Goal: Task Accomplishment & Management: Use online tool/utility

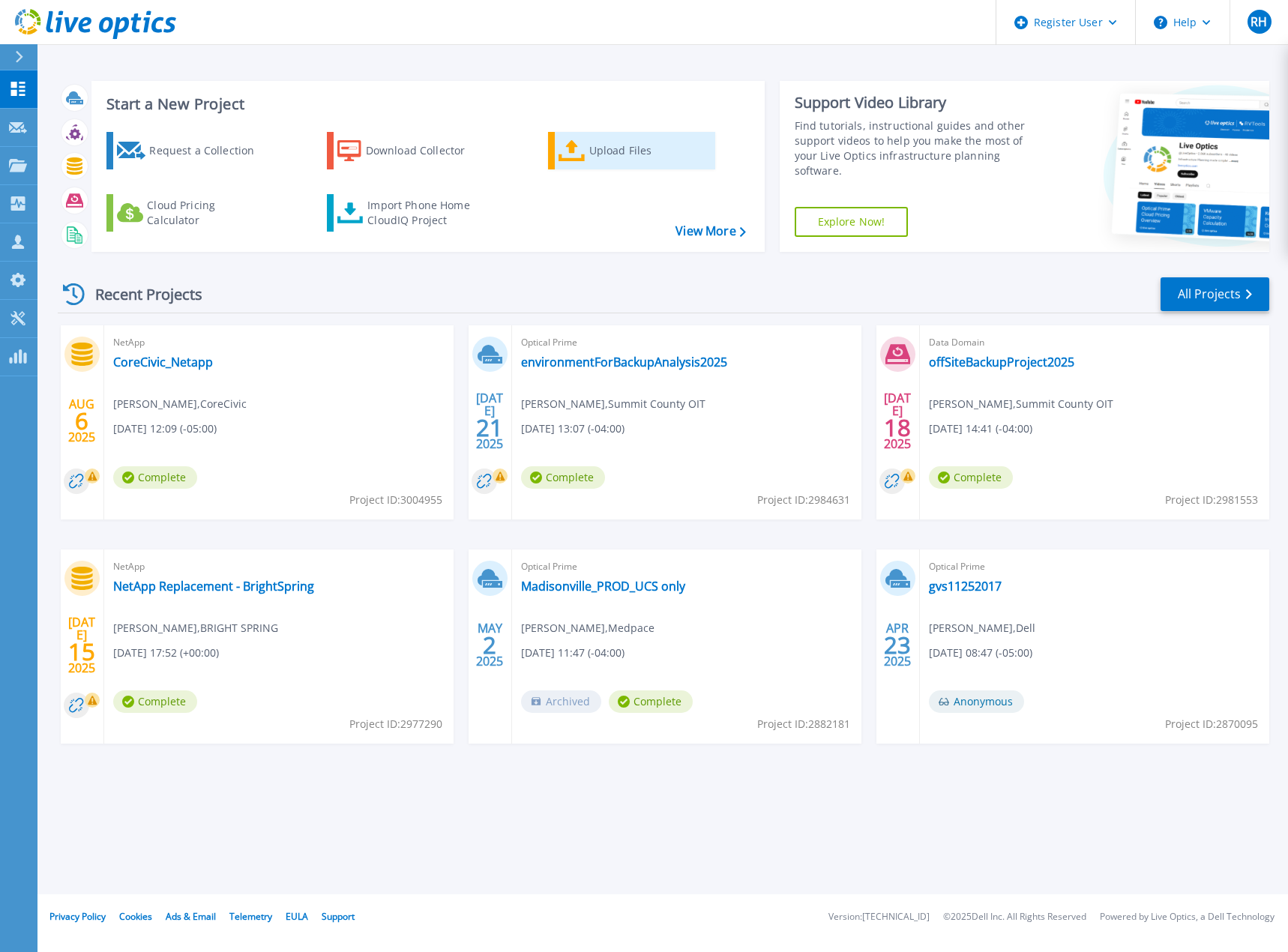
click at [610, 157] on div "Upload Files" at bounding box center [648, 151] width 120 height 30
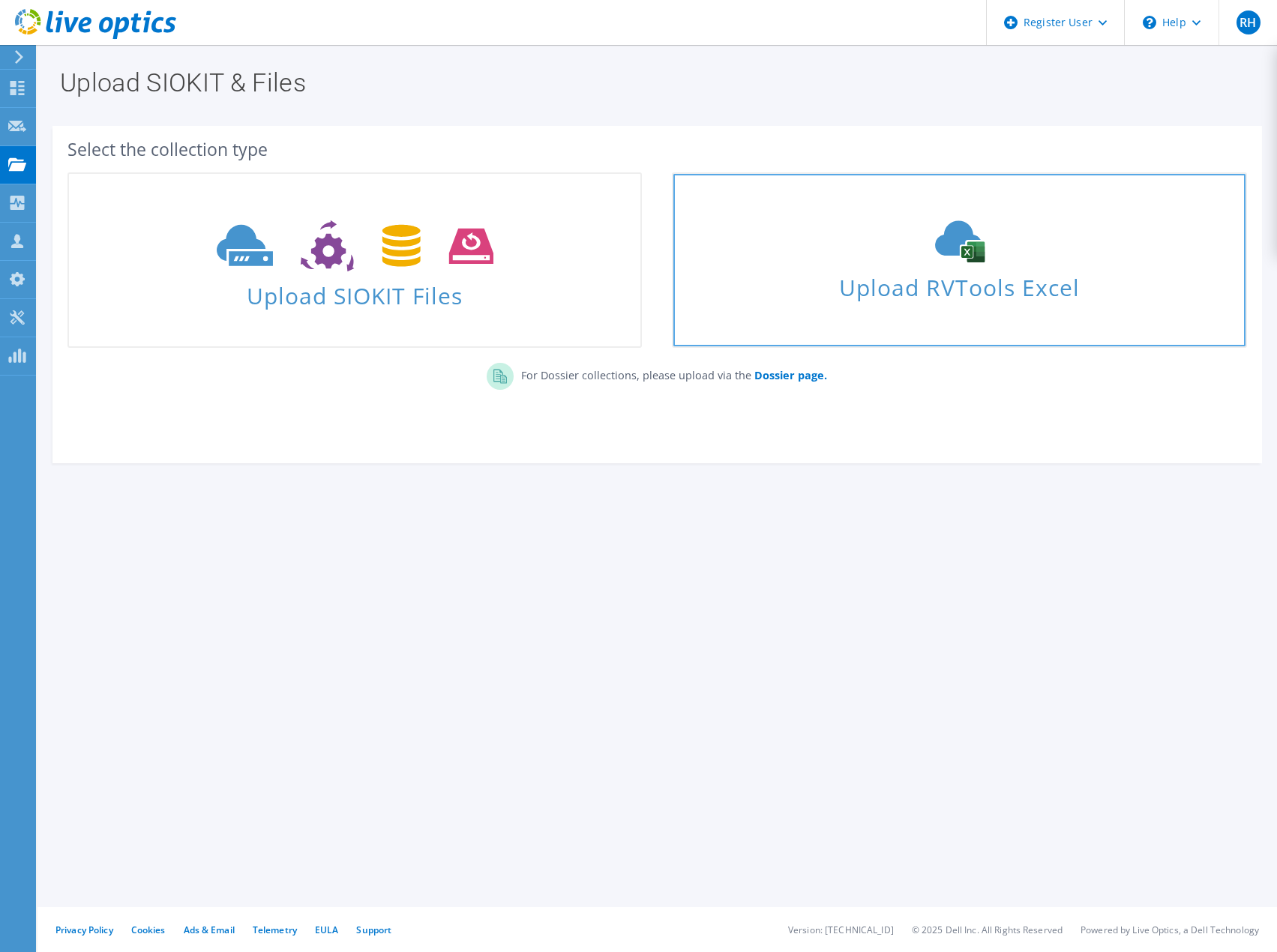
click at [918, 257] on icon at bounding box center [960, 242] width 225 height 42
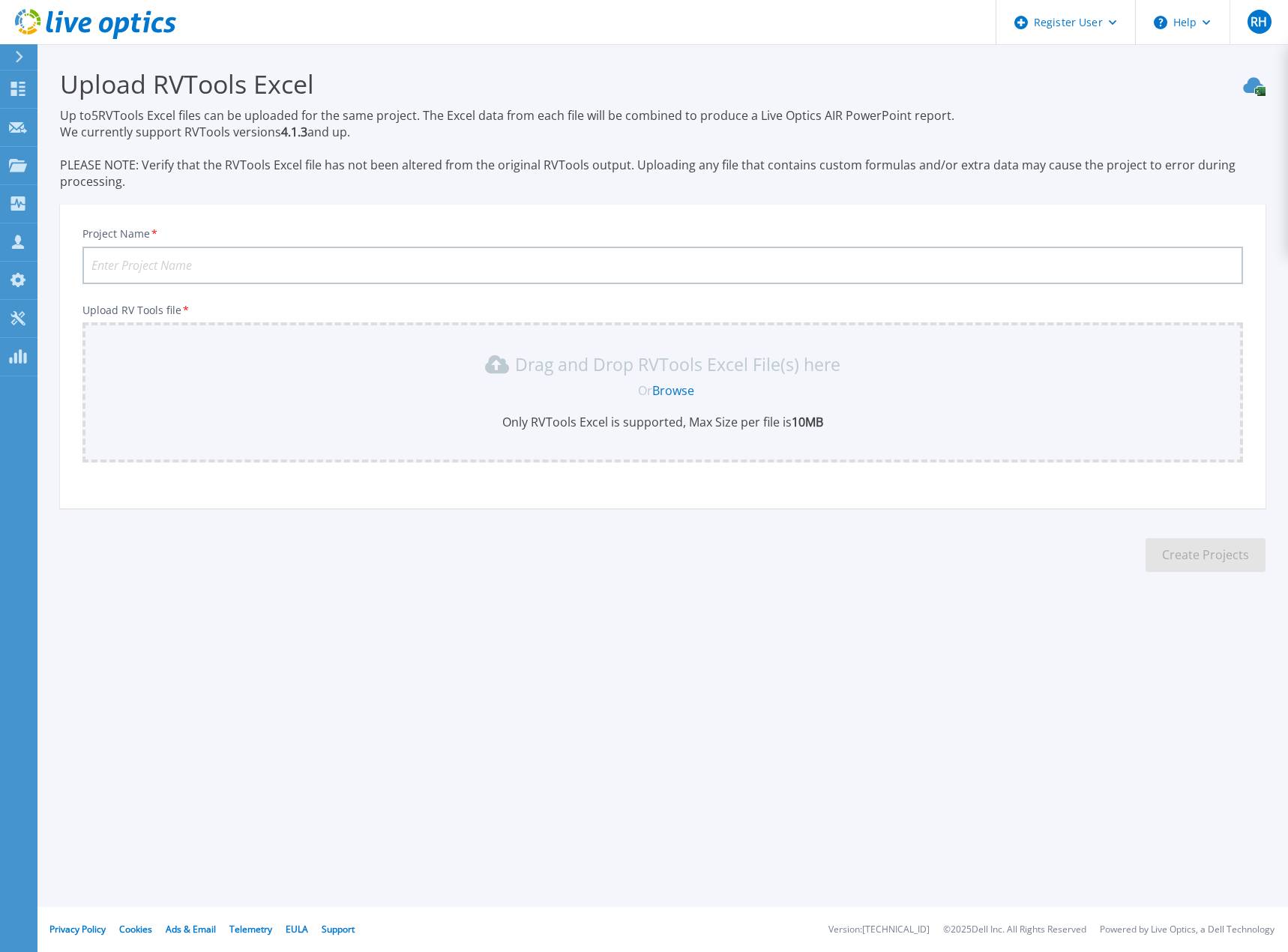
click at [215, 260] on input "Project Name *" at bounding box center [662, 265] width 1160 height 37
type input "[GEOGRAPHIC_DATA]"
click at [671, 387] on link "Browse" at bounding box center [674, 391] width 42 height 16
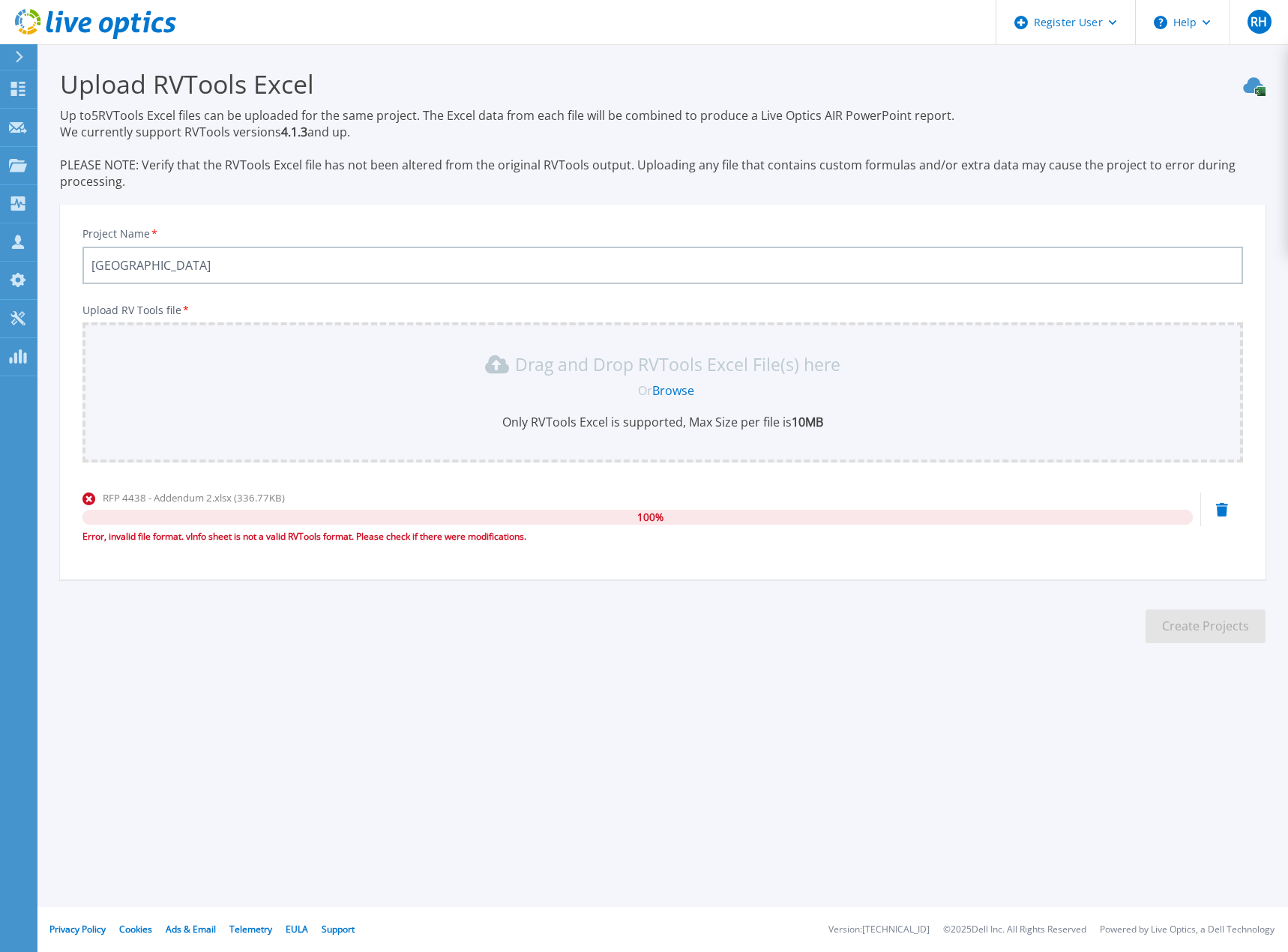
click at [1121, 216] on div "Project Name * Owensboro Upload RV Tools file * Drag and Drop RVTools Excel Fil…" at bounding box center [663, 397] width 1206 height 365
click at [683, 386] on link "Browse" at bounding box center [674, 391] width 42 height 16
click at [181, 25] on header "Register User Help RH Dell User [PERSON_NAME] [EMAIL_ADDRESS][PERSON_NAME][DOMA…" at bounding box center [644, 22] width 1288 height 45
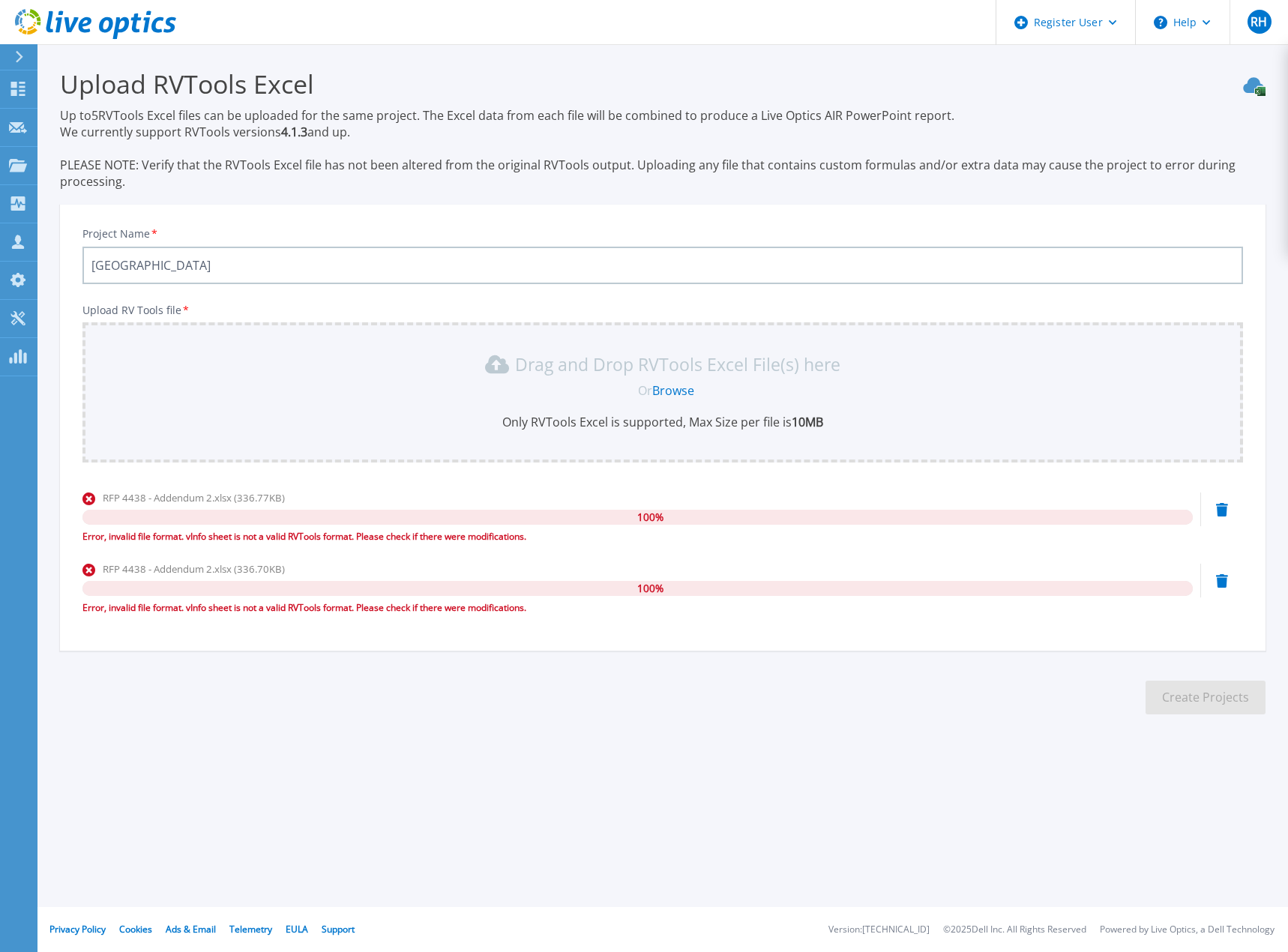
click at [982, 183] on p "Up to 5 RVTools Excel files can be uploaded for the same project. The Excel dat…" at bounding box center [663, 148] width 1206 height 82
click at [676, 390] on link "Browse" at bounding box center [674, 391] width 42 height 16
